Goal: Task Accomplishment & Management: Use online tool/utility

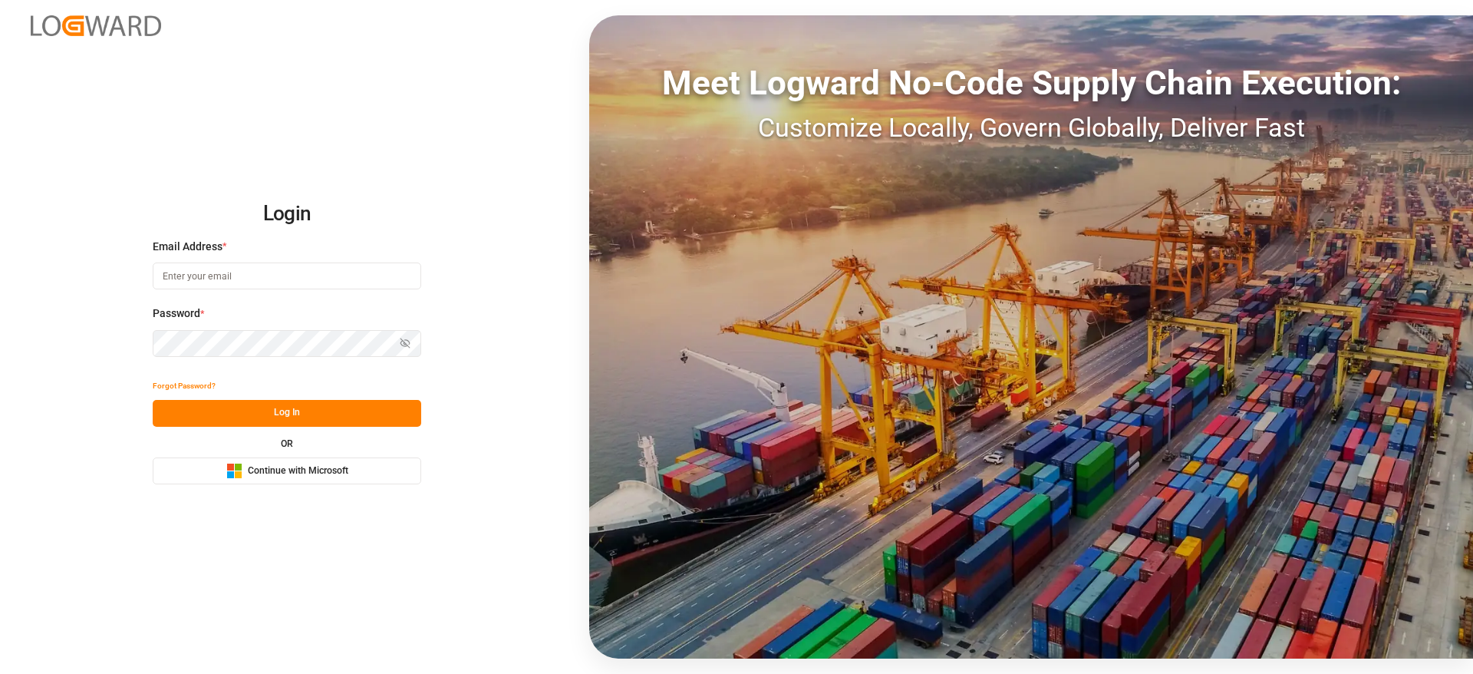
click at [305, 464] on span "Continue with Microsoft" at bounding box center [298, 471] width 101 height 14
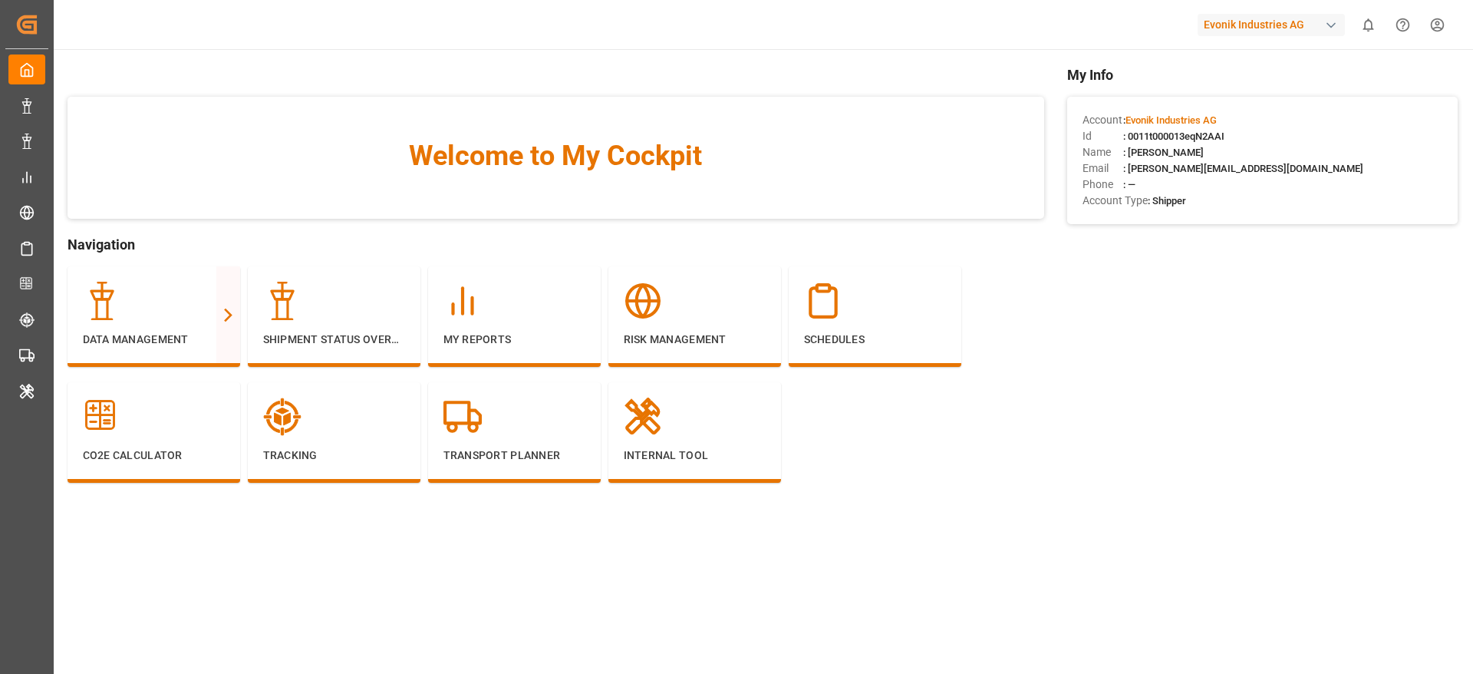
click at [1290, 14] on div "Evonik Industries AG" at bounding box center [1271, 25] width 147 height 22
type input "compo"
click at [1237, 94] on span "Compo Expert" at bounding box center [1225, 102] width 68 height 16
